Goal: Book appointment/travel/reservation

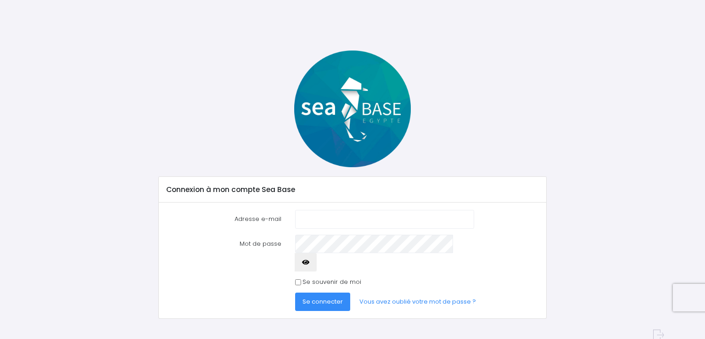
drag, startPoint x: 0, startPoint y: 0, endPoint x: 305, endPoint y: 215, distance: 373.2
click at [305, 215] on input "Adresse e-mail" at bounding box center [384, 219] width 179 height 18
type input "erichard6850@gmail.com"
click at [298, 279] on input "Se souvenir de moi" at bounding box center [298, 282] width 6 height 6
checkbox input "true"
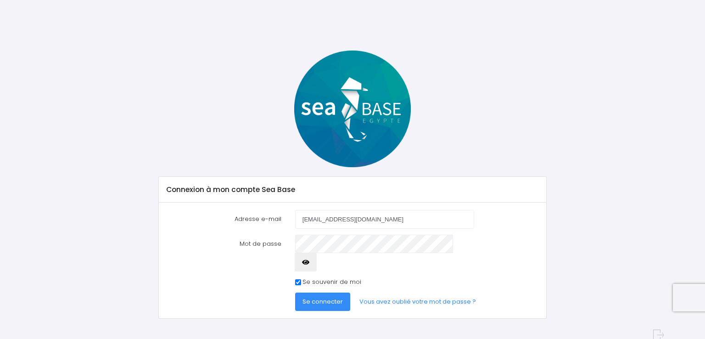
click at [310, 297] on span "Se connecter" at bounding box center [323, 301] width 40 height 9
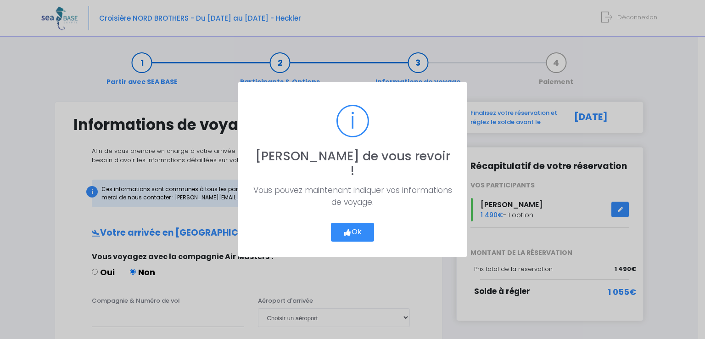
click at [349, 223] on button "Ok" at bounding box center [352, 232] width 43 height 19
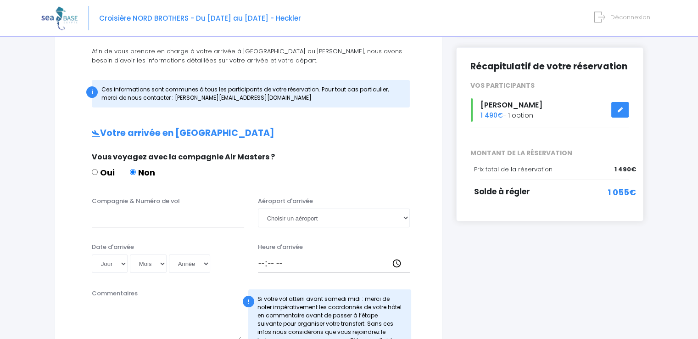
scroll to position [103, 0]
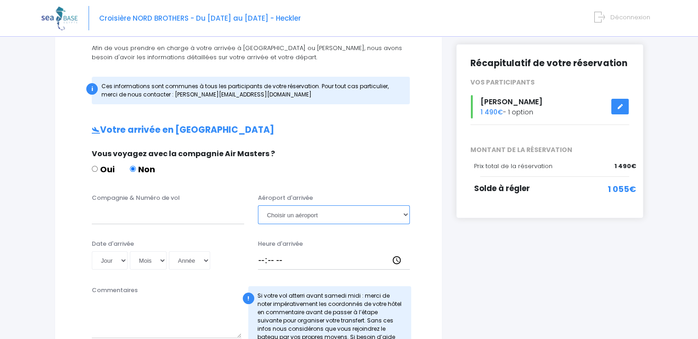
click at [406, 214] on select "Choisir un aéroport Hurghada Marsa Alam" at bounding box center [334, 214] width 152 height 18
select select "Hurghada"
click at [258, 205] on select "Choisir un aéroport Hurghada Marsa Alam" at bounding box center [334, 214] width 152 height 18
click at [126, 265] on select "Jour 01 02 03 04 05 06 07 08 09 10 11 12 13 14 15 16 17 18 19 20 21 22 23 24 25…" at bounding box center [110, 260] width 36 height 18
select select "25"
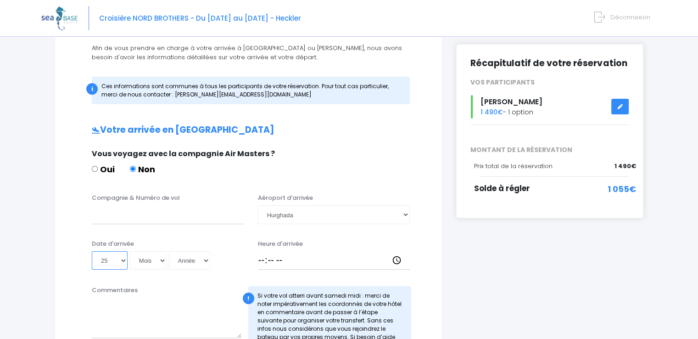
click at [92, 251] on select "Jour 01 02 03 04 05 06 07 08 09 10 11 12 13 14 15 16 17 18 19 20 21 22 23 24 25…" at bounding box center [110, 260] width 36 height 18
click at [161, 259] on select "Mois 01 02 03 04 05 06 07 08 09 10 11 12" at bounding box center [148, 260] width 37 height 18
select select "10"
click at [130, 251] on select "Mois 01 02 03 04 05 06 07 08 09 10 11 12" at bounding box center [148, 260] width 37 height 18
click at [194, 256] on select "Année 2045 2044 2043 2042 2041 2040 2039 2038 2037 2036 2035 2034 2033 2032 203…" at bounding box center [189, 260] width 41 height 18
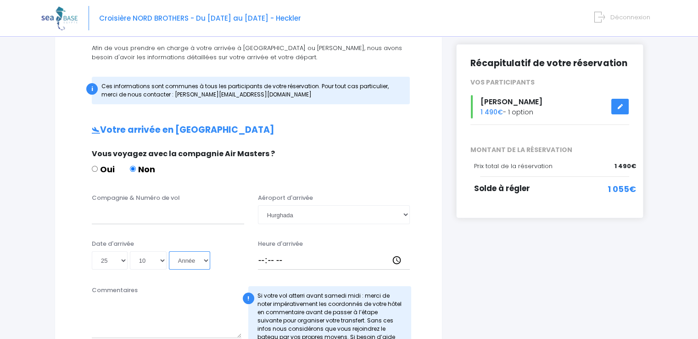
select select "2025"
click at [169, 251] on select "Année 2045 2044 2043 2042 2041 2040 2039 2038 2037 2036 2035 2034 2033 2032 203…" at bounding box center [189, 260] width 41 height 18
type input "2025-10-25"
click at [261, 259] on input "Heure d'arrivée" at bounding box center [334, 260] width 152 height 18
type input "20:25"
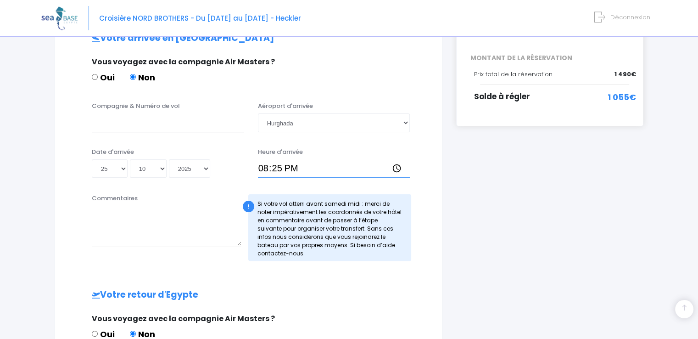
scroll to position [190, 0]
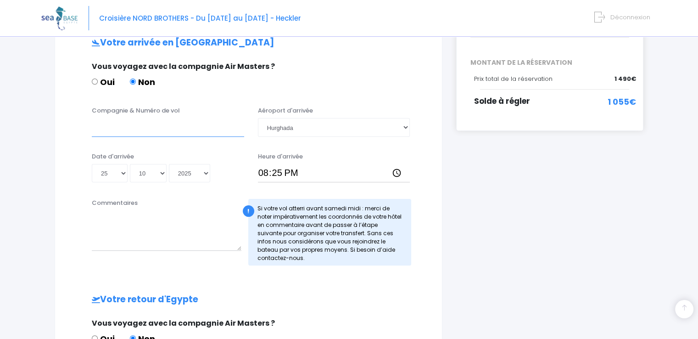
click at [125, 132] on input "Compagnie & Numéro de vol" at bounding box center [168, 127] width 152 height 18
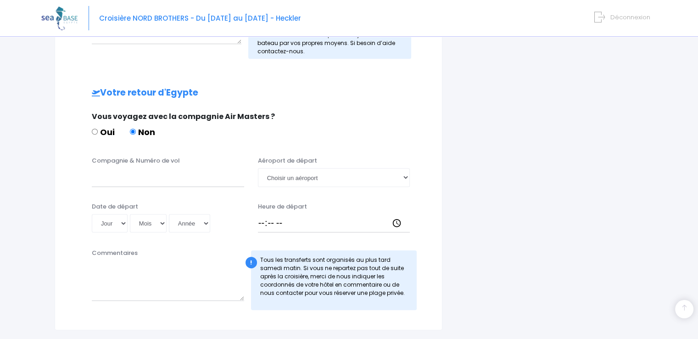
scroll to position [399, 0]
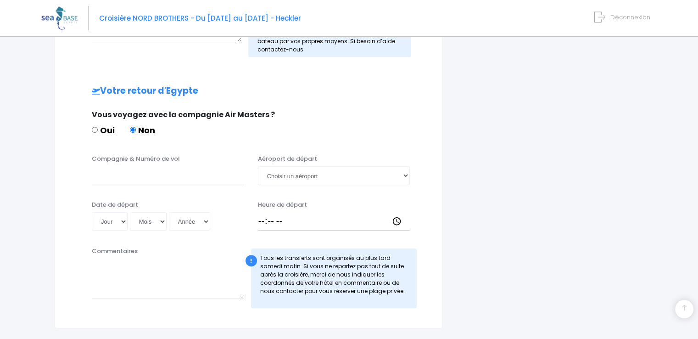
type input "Corendon XR1067"
click at [129, 179] on input "Compagnie & Numéro de vol" at bounding box center [168, 175] width 152 height 18
type input "Easyjet EJU7978"
click at [123, 221] on select "Jour 01 02 03 04 05 06 07 08 09 10 11 12 13 14 15 16 17 18 19 20 21 22 23 24 25…" at bounding box center [110, 221] width 36 height 18
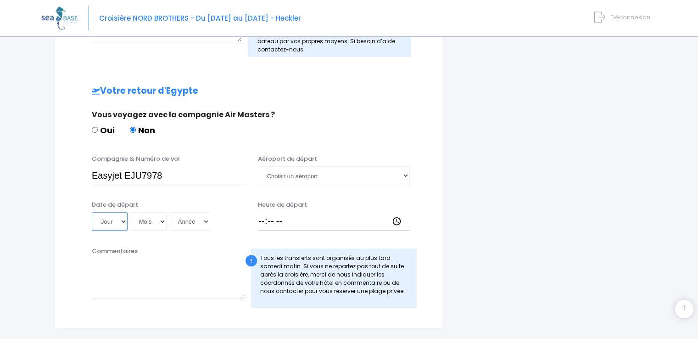
click at [120, 221] on select "Jour 01 02 03 04 05 06 07 08 09 10 11 12 13 14 15 16 17 18 19 20 21 22 23 24 25…" at bounding box center [110, 221] width 36 height 18
select select "01"
click at [92, 212] on select "Jour 01 02 03 04 05 06 07 08 09 10 11 12 13 14 15 16 17 18 19 20 21 22 23 24 25…" at bounding box center [110, 221] width 36 height 18
click at [155, 216] on select "Mois 01 02 03 04 05 06 07 08 09 10 11 12" at bounding box center [148, 221] width 37 height 18
select select "11"
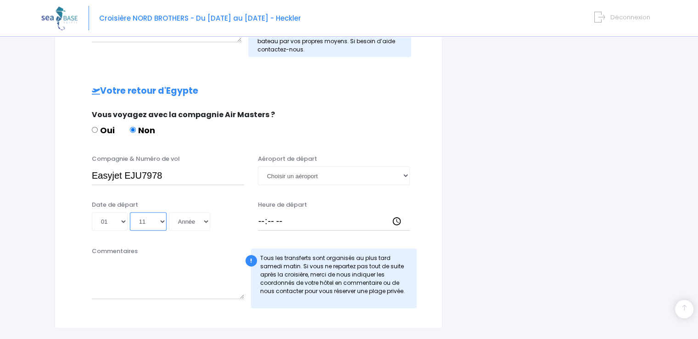
click at [130, 212] on select "Mois 01 02 03 04 05 06 07 08 09 10 11 12" at bounding box center [148, 221] width 37 height 18
click at [185, 221] on select "Année 2045 2044 2043 2042 2041 2040 2039 2038 2037 2036 2035 2034 2033 2032 203…" at bounding box center [189, 221] width 41 height 18
select select "2025"
click at [169, 212] on select "Année 2045 2044 2043 2042 2041 2040 2039 2038 2037 2036 2035 2034 2033 2032 203…" at bounding box center [189, 221] width 41 height 18
type input "2025-11-01"
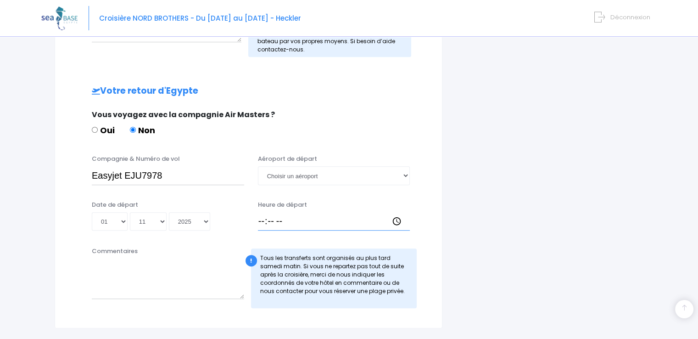
click at [263, 219] on input "Heure de départ" at bounding box center [334, 221] width 152 height 18
type input "15:00"
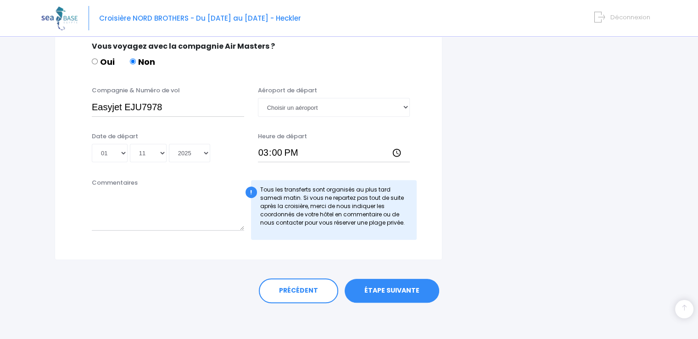
click at [398, 285] on link "ÉTAPE SUIVANTE" at bounding box center [392, 291] width 95 height 24
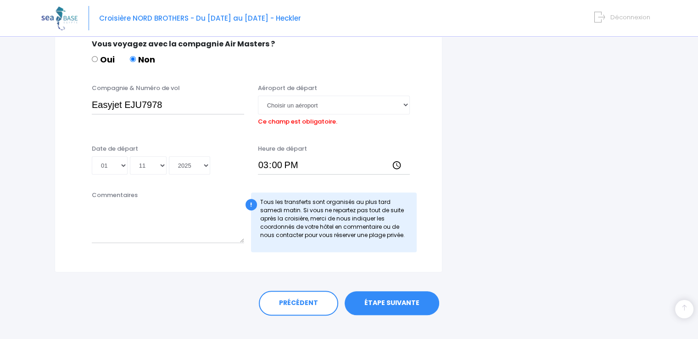
scroll to position [473, 0]
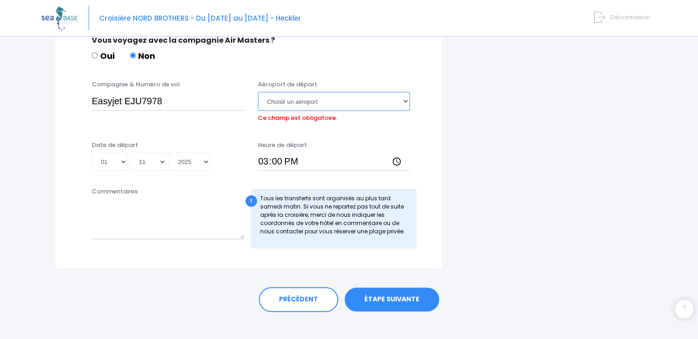
click at [405, 101] on select "Choisir un aéroport Hurghada Marsa Alam" at bounding box center [334, 101] width 152 height 18
select select "Hurghada"
click at [258, 92] on select "Choisir un aéroport Hurghada Marsa Alam" at bounding box center [334, 101] width 152 height 18
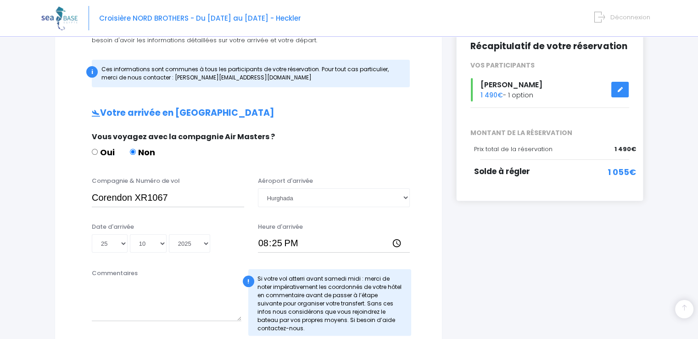
scroll to position [467, 0]
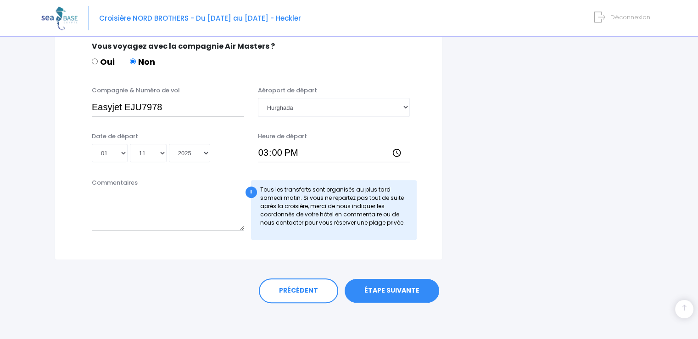
click at [380, 298] on link "ÉTAPE SUIVANTE" at bounding box center [392, 291] width 95 height 24
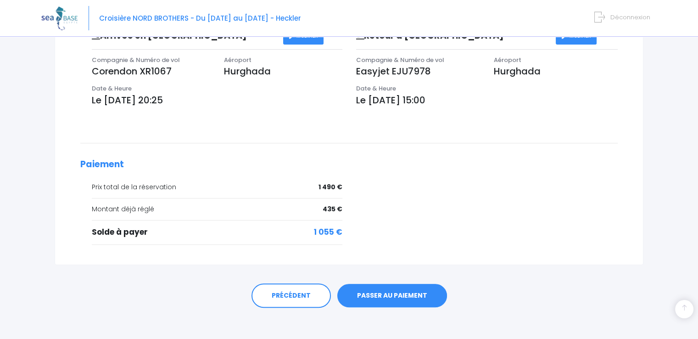
scroll to position [305, 0]
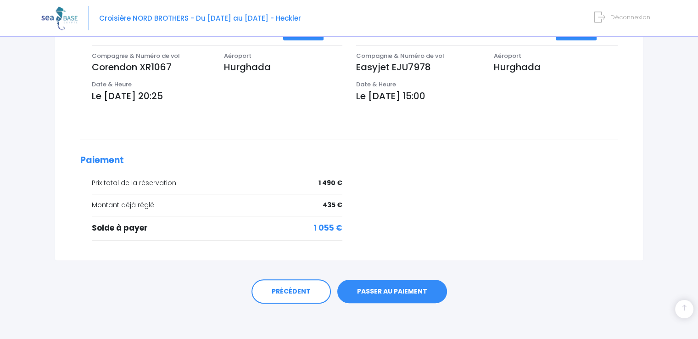
click at [384, 291] on link "PASSER AU PAIEMENT" at bounding box center [392, 292] width 110 height 24
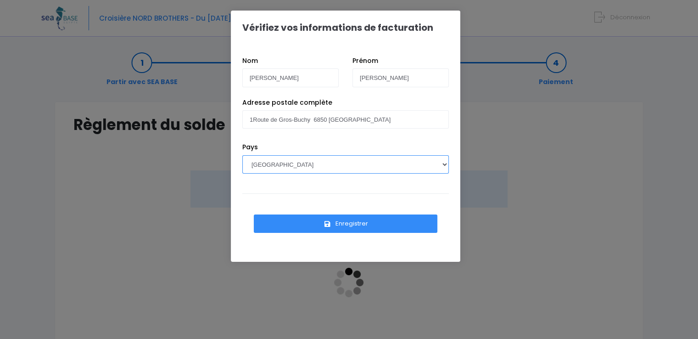
click at [440, 162] on select "AFGHANISTAN AFRIQUE DU SUD ÅLAND, ÎLES ALBANIE ALGÉRIE ALLEMAGNE ANDORRE ANGOLA…" at bounding box center [345, 164] width 207 height 18
select select "BE"
click at [242, 155] on select "AFGHANISTAN AFRIQUE DU SUD ÅLAND, ÎLES ALBANIE ALGÉRIE ALLEMAGNE ANDORRE ANGOLA…" at bounding box center [345, 164] width 207 height 18
click at [512, 155] on div "Vérifiez vos informations de facturation Nom Richard Prénom Eric Pays AFGHANIST…" at bounding box center [349, 169] width 698 height 339
click at [326, 219] on button "Enregistrer" at bounding box center [346, 223] width 184 height 18
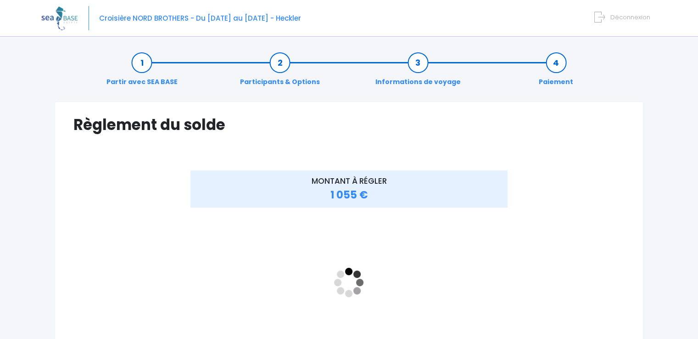
click at [590, 245] on div "MONTANT À RÉGLER 1 055 €" at bounding box center [348, 289] width 551 height 239
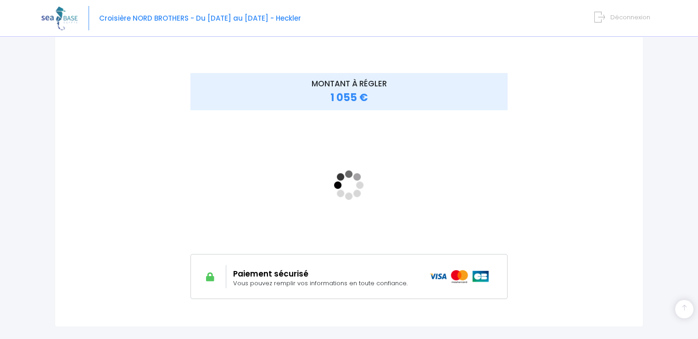
scroll to position [164, 0]
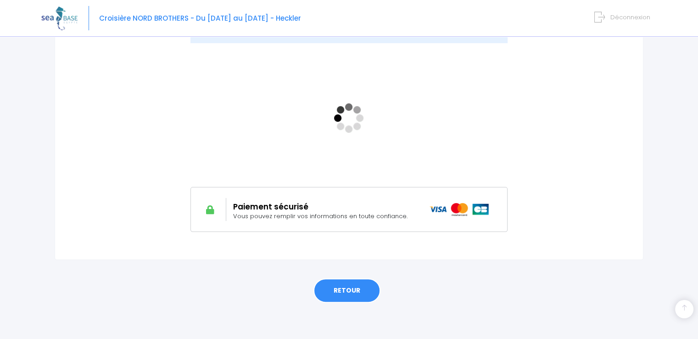
click at [365, 292] on link "RETOUR" at bounding box center [347, 290] width 67 height 25
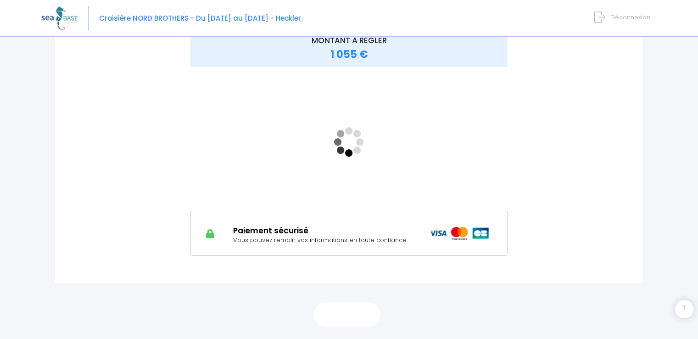
scroll to position [141, 0]
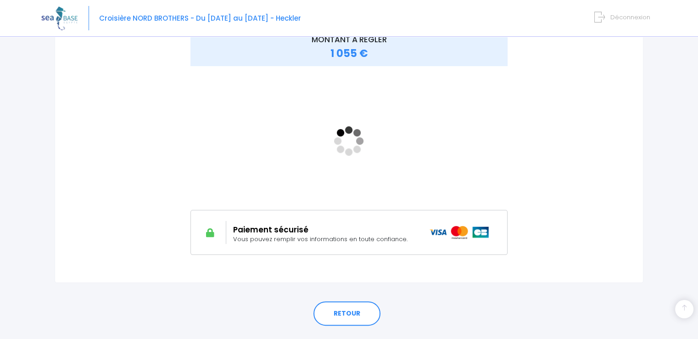
click at [320, 236] on span "Vous pouvez remplir vos informations en toute confiance." at bounding box center [320, 239] width 174 height 9
click at [348, 316] on link "RETOUR" at bounding box center [347, 313] width 67 height 25
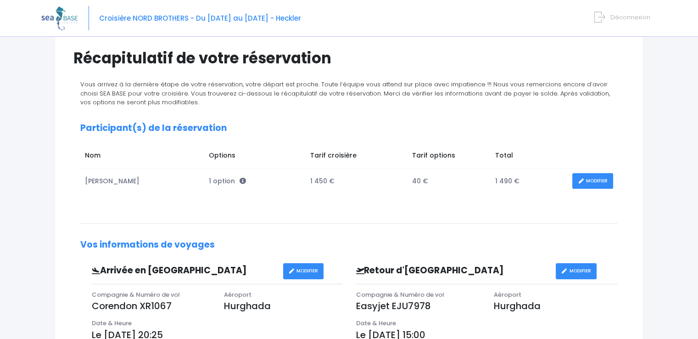
scroll to position [84, 0]
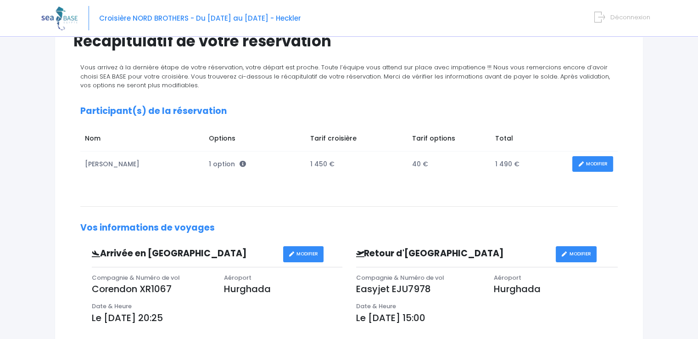
click at [606, 166] on link "MODIFIER" at bounding box center [593, 164] width 41 height 16
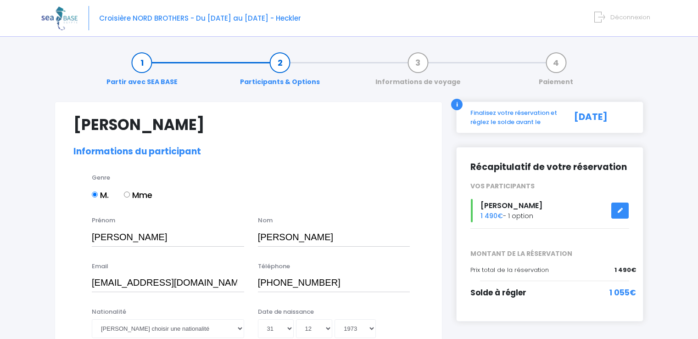
select select "[GEOGRAPHIC_DATA]"
select select "PA40"
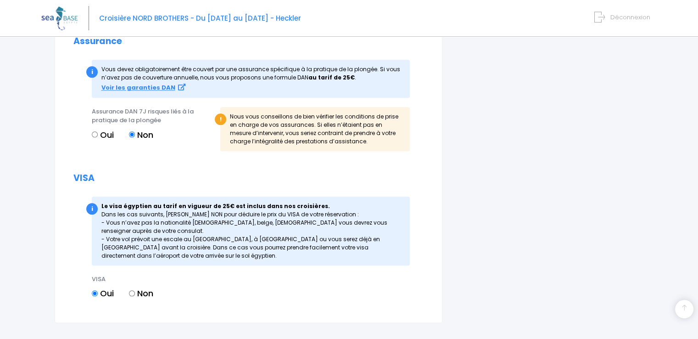
scroll to position [1065, 0]
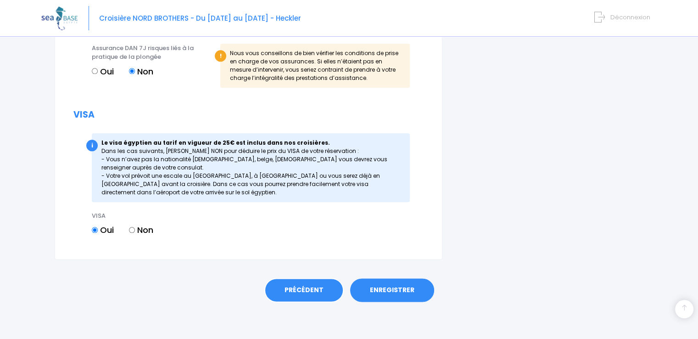
click at [323, 285] on link "PRÉCÉDENT" at bounding box center [303, 290] width 79 height 25
click at [313, 288] on link "PRÉCÉDENT" at bounding box center [303, 290] width 79 height 25
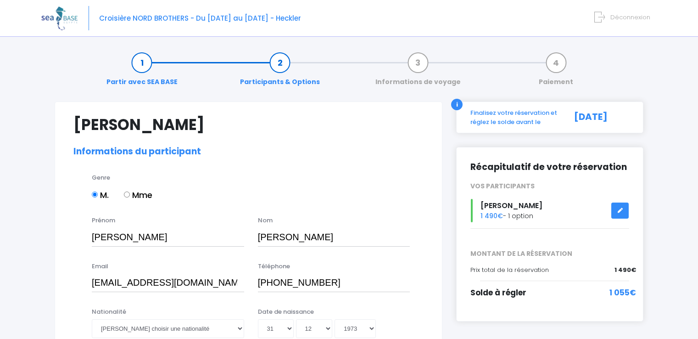
select select "France"
select select "PA40"
click at [586, 116] on div "26/08/2025" at bounding box center [600, 117] width 72 height 18
click at [455, 103] on div "i" at bounding box center [456, 104] width 11 height 11
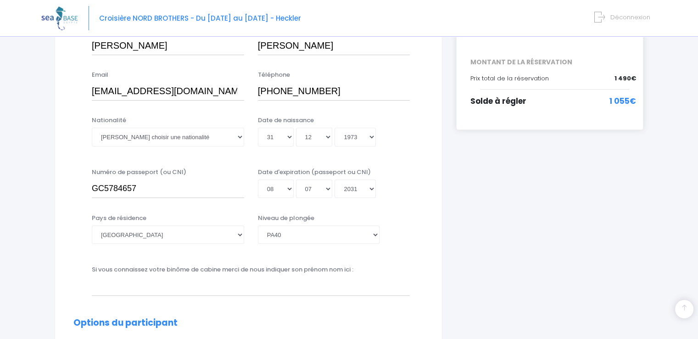
scroll to position [197, 0]
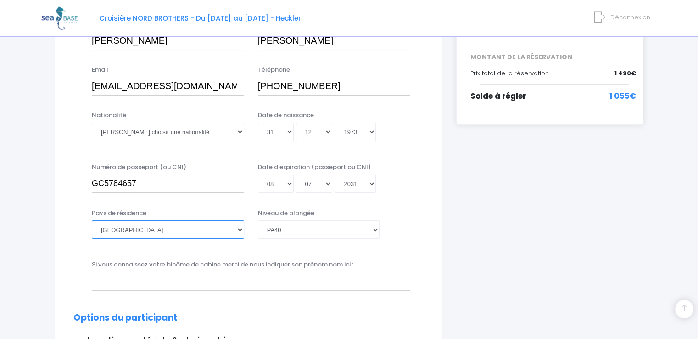
click at [239, 232] on select "Afghanistan Afrique du Sud Albanie Algérie Allemagne Andorre Angola Anguilla An…" at bounding box center [168, 229] width 152 height 18
select select "Belgique"
click at [92, 220] on select "Afghanistan Afrique du Sud Albanie Algérie Allemagne Andorre Angola Anguilla An…" at bounding box center [168, 229] width 152 height 18
click at [375, 228] on select "Veuillez choisir un niveau de plongée Non plongeur Junior OW diver Adventure OW…" at bounding box center [319, 229] width 122 height 18
click at [258, 220] on select "Veuillez choisir un niveau de plongée Non plongeur Junior OW diver Adventure OW…" at bounding box center [319, 229] width 122 height 18
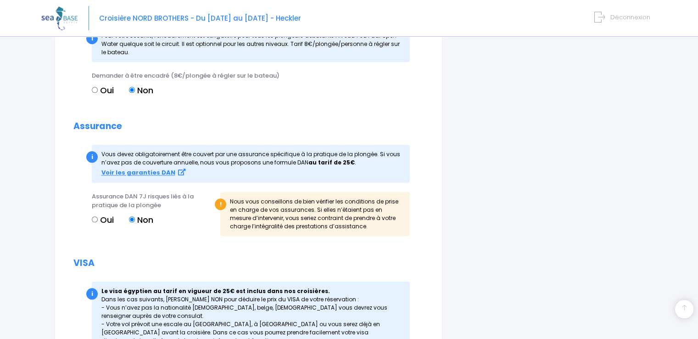
scroll to position [1065, 0]
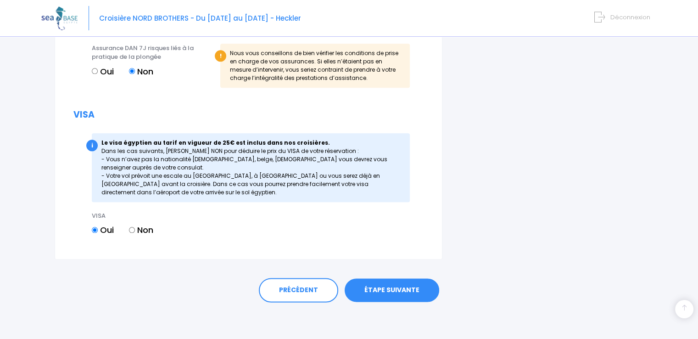
click at [384, 287] on link "ÉTAPE SUIVANTE" at bounding box center [392, 290] width 95 height 24
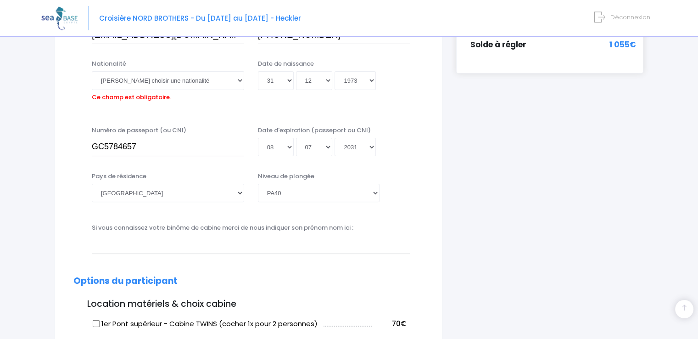
scroll to position [227, 0]
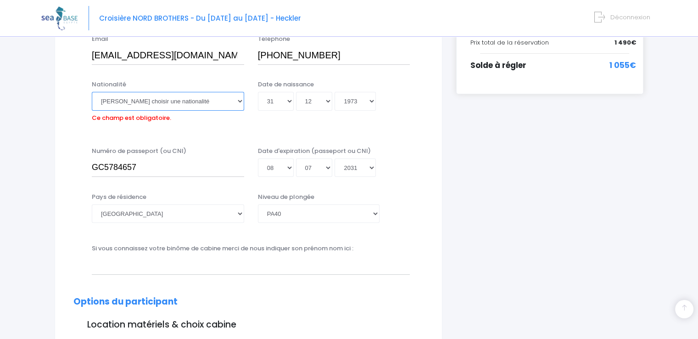
click at [239, 101] on select "Veuillez choisir une nationalité Afghane Albanaise Algerienne Allemande America…" at bounding box center [168, 101] width 152 height 18
select select "Belge"
click at [92, 92] on select "Veuillez choisir une nationalité Afghane Albanaise Algerienne Allemande America…" at bounding box center [168, 101] width 152 height 18
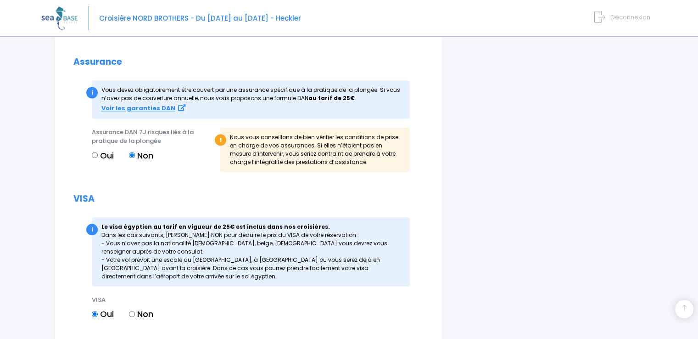
scroll to position [1065, 0]
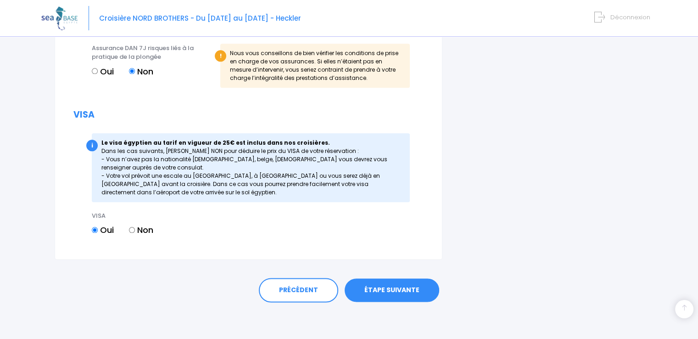
click at [399, 289] on link "ÉTAPE SUIVANTE" at bounding box center [392, 290] width 95 height 24
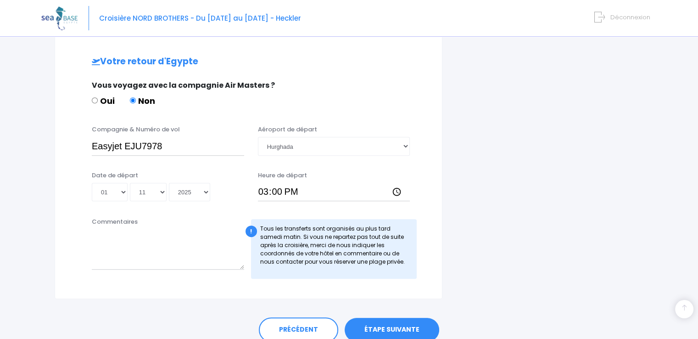
scroll to position [467, 0]
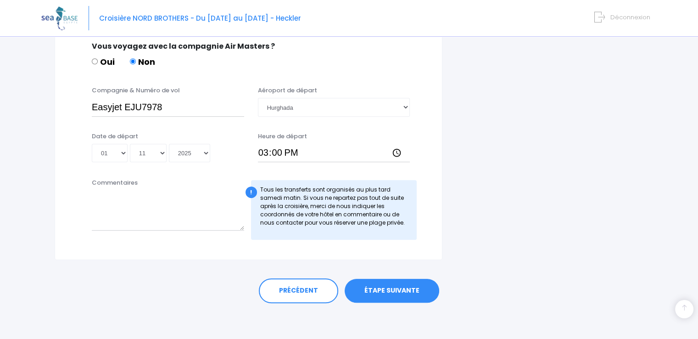
click at [410, 289] on link "ÉTAPE SUIVANTE" at bounding box center [392, 291] width 95 height 24
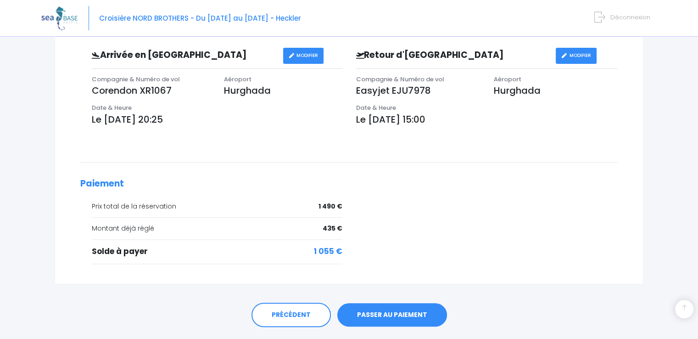
scroll to position [305, 0]
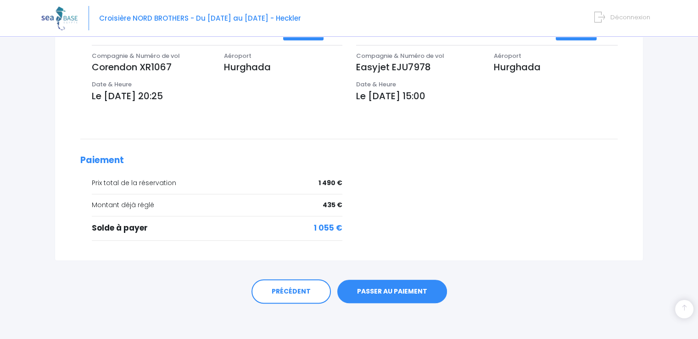
click at [378, 294] on link "PASSER AU PAIEMENT" at bounding box center [392, 292] width 110 height 24
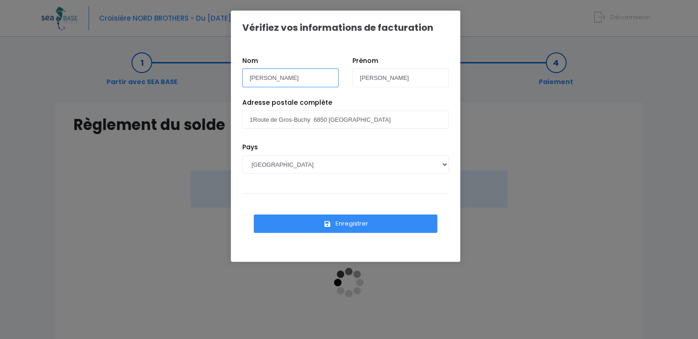
click at [274, 81] on input "[PERSON_NAME]" at bounding box center [290, 77] width 96 height 18
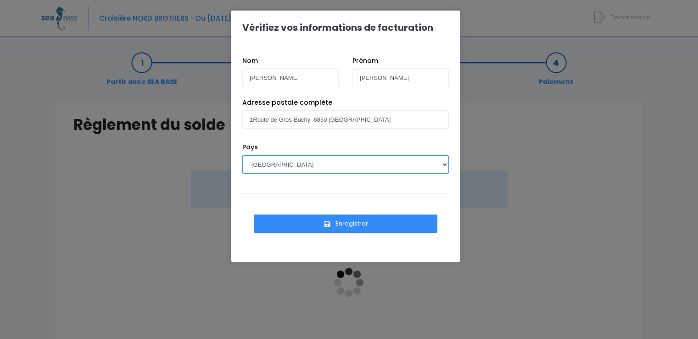
click at [292, 162] on select "[GEOGRAPHIC_DATA] [GEOGRAPHIC_DATA], [GEOGRAPHIC_DATA] [GEOGRAPHIC_DATA] [GEOGR…" at bounding box center [345, 164] width 207 height 18
select select "BE"
click at [242, 155] on select "[GEOGRAPHIC_DATA] [GEOGRAPHIC_DATA], [GEOGRAPHIC_DATA] [GEOGRAPHIC_DATA] [GEOGR…" at bounding box center [345, 164] width 207 height 18
click at [324, 225] on button "Enregistrer" at bounding box center [346, 223] width 184 height 18
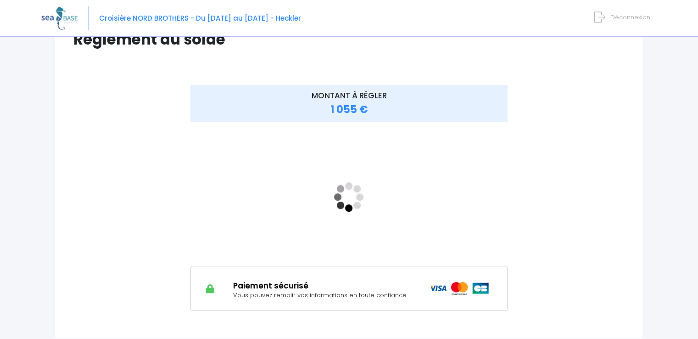
scroll to position [97, 0]
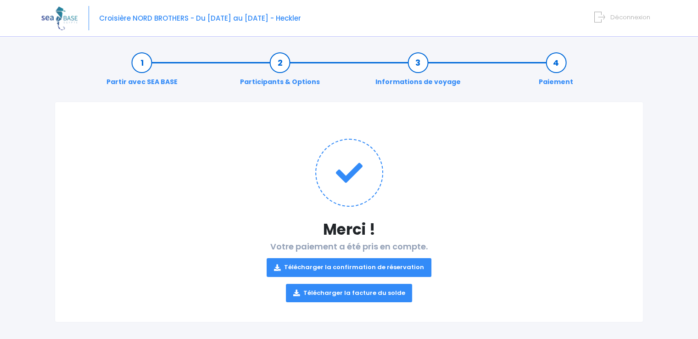
click at [393, 267] on link "Télécharger la confirmation de réservation" at bounding box center [349, 267] width 165 height 18
click at [373, 292] on link "Télécharger la facture du solde" at bounding box center [349, 293] width 127 height 18
